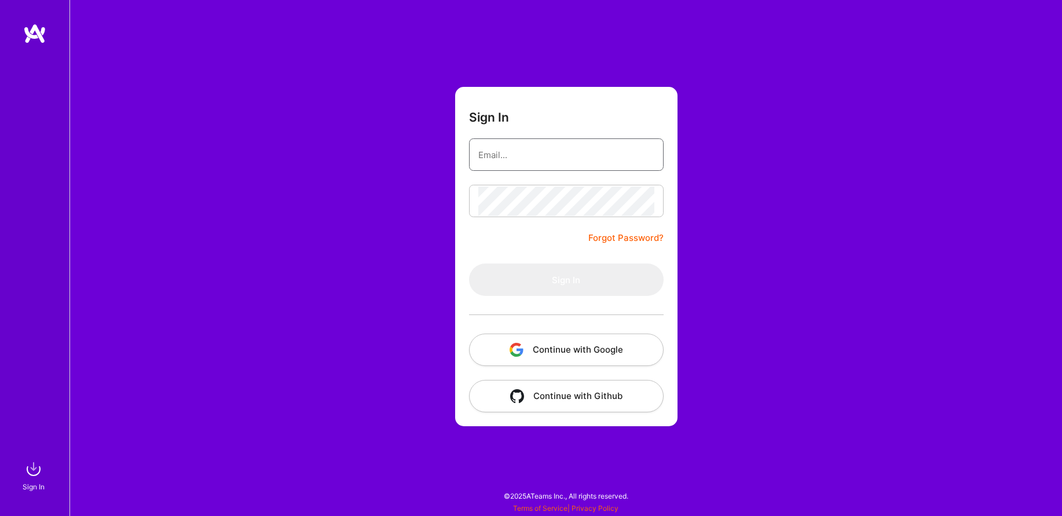
type input "[EMAIL_ADDRESS][DOMAIN_NAME]"
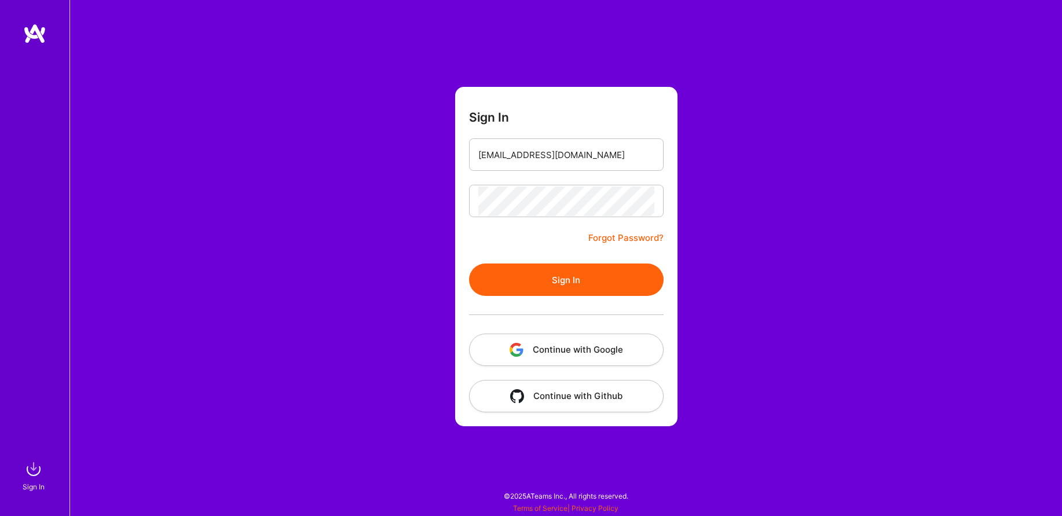
click at [603, 280] on button "Sign In" at bounding box center [566, 279] width 194 height 32
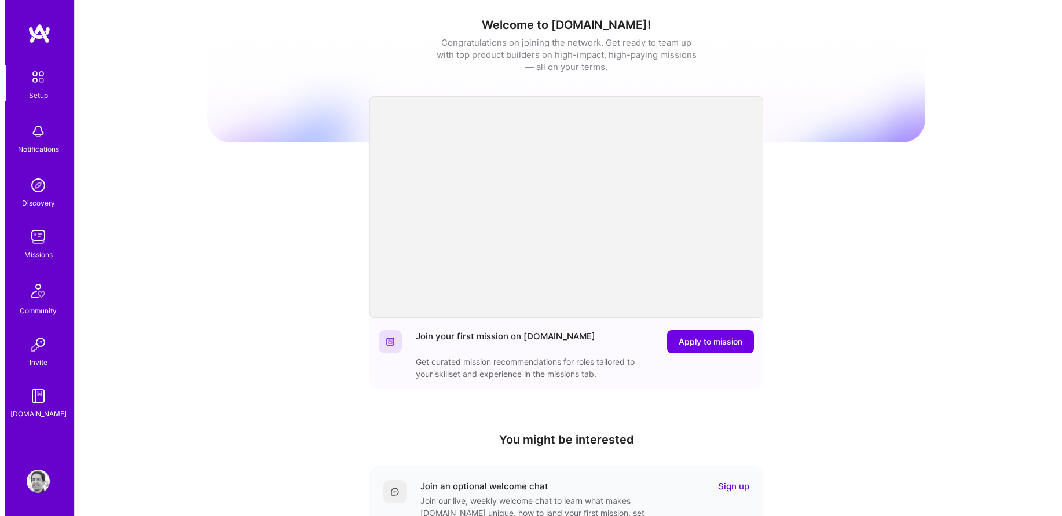
scroll to position [2, 0]
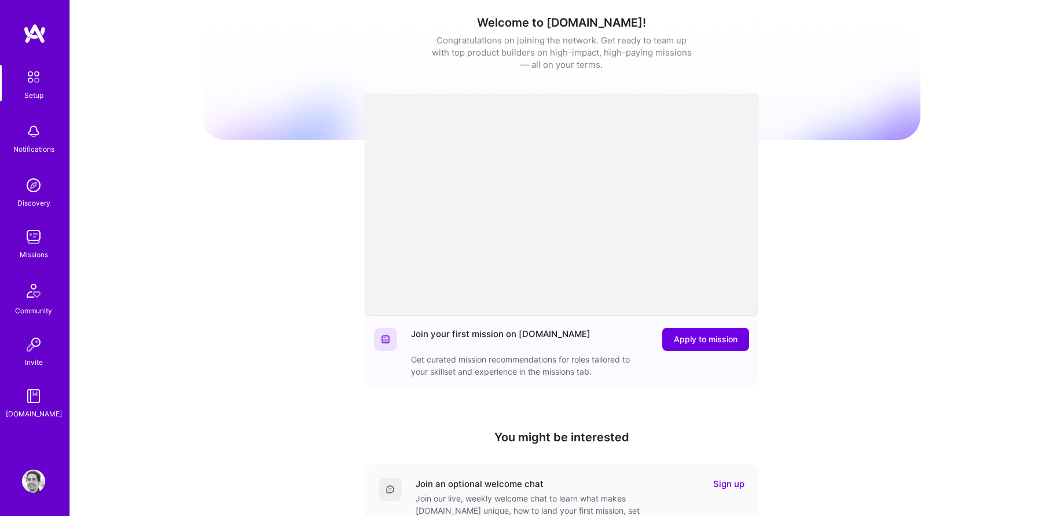
click at [32, 131] on img at bounding box center [33, 131] width 23 height 23
click at [39, 234] on img at bounding box center [33, 236] width 23 height 23
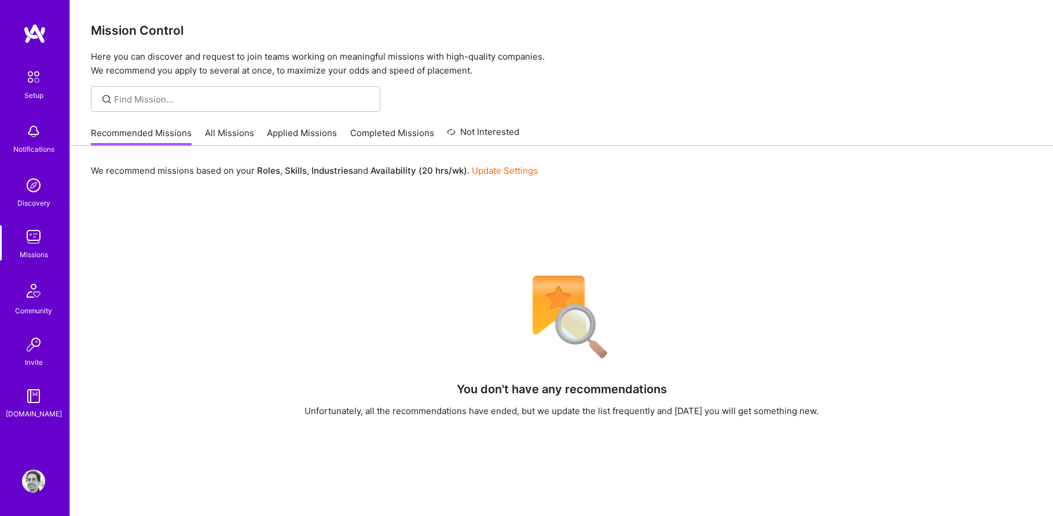
click at [237, 135] on link "All Missions" at bounding box center [229, 136] width 49 height 19
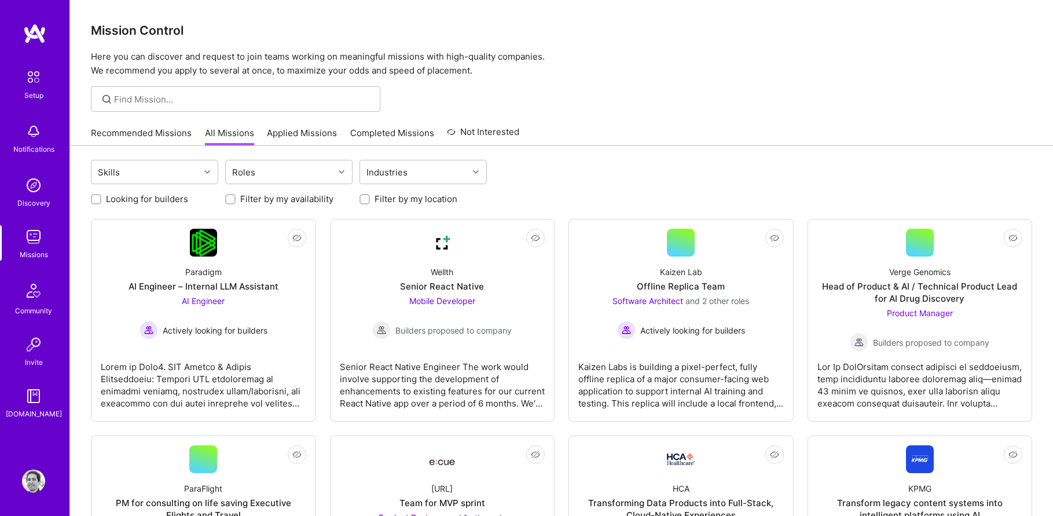
click at [251, 200] on label "Filter by my availability" at bounding box center [286, 199] width 93 height 12
click at [236, 200] on input "Filter by my availability" at bounding box center [231, 200] width 8 height 8
checkbox input "true"
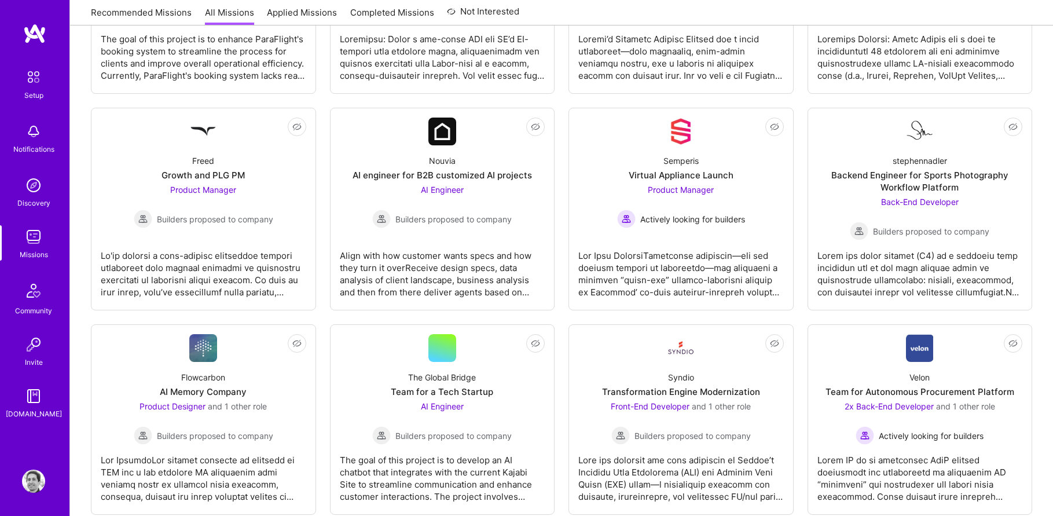
scroll to position [351, 0]
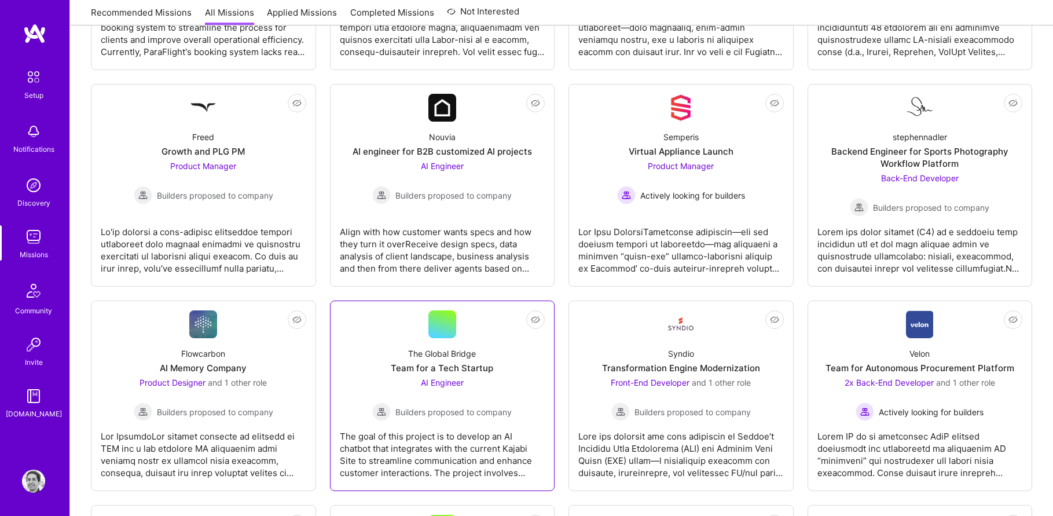
click at [401, 361] on div "The Global Bridge Team for a Tech Startup AI Engineer Builders proposed to comp…" at bounding box center [442, 379] width 205 height 83
